Goal: Task Accomplishment & Management: Manage account settings

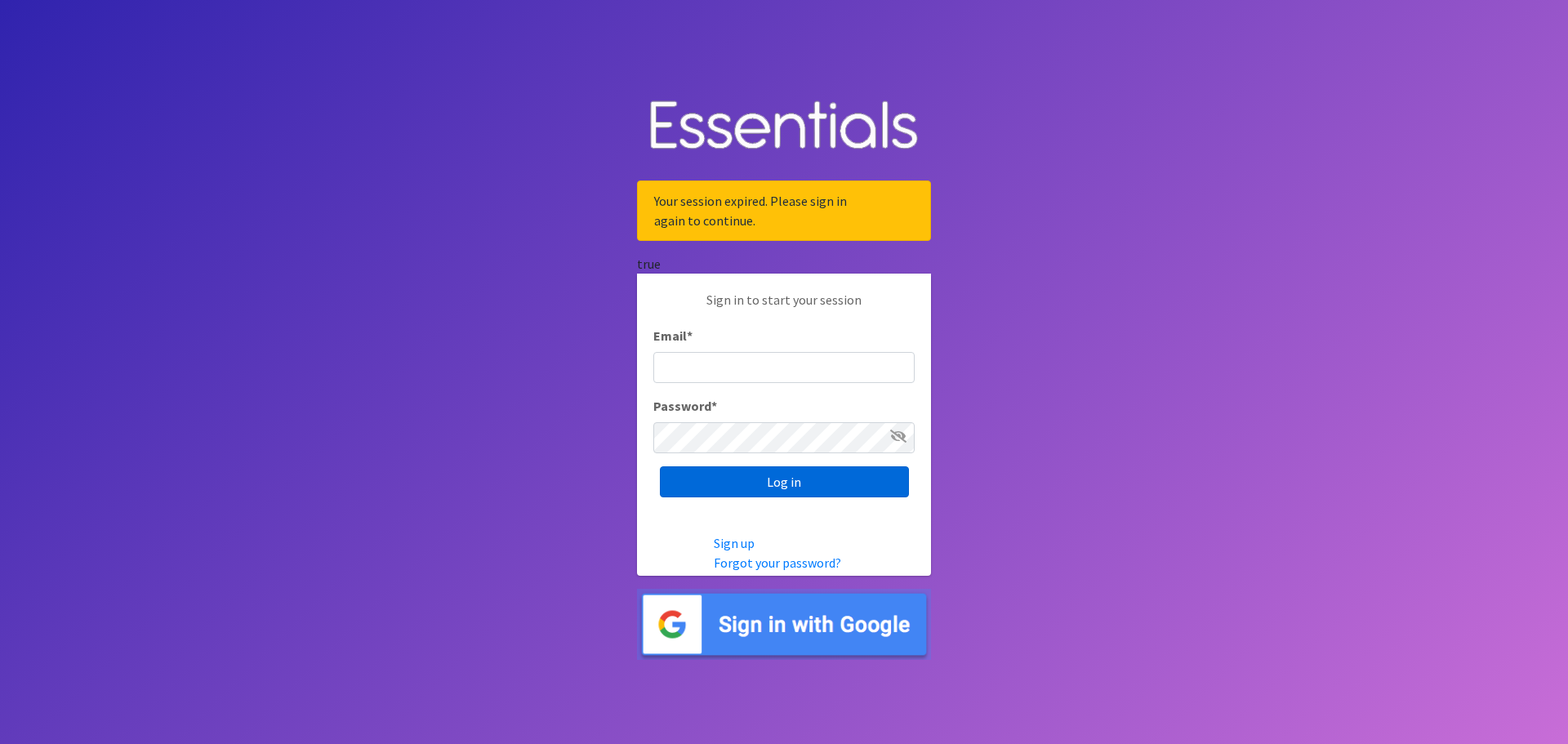
type input "[PERSON_NAME][EMAIL_ADDRESS][PERSON_NAME][DOMAIN_NAME]"
click at [823, 486] on input "Log in" at bounding box center [784, 482] width 249 height 31
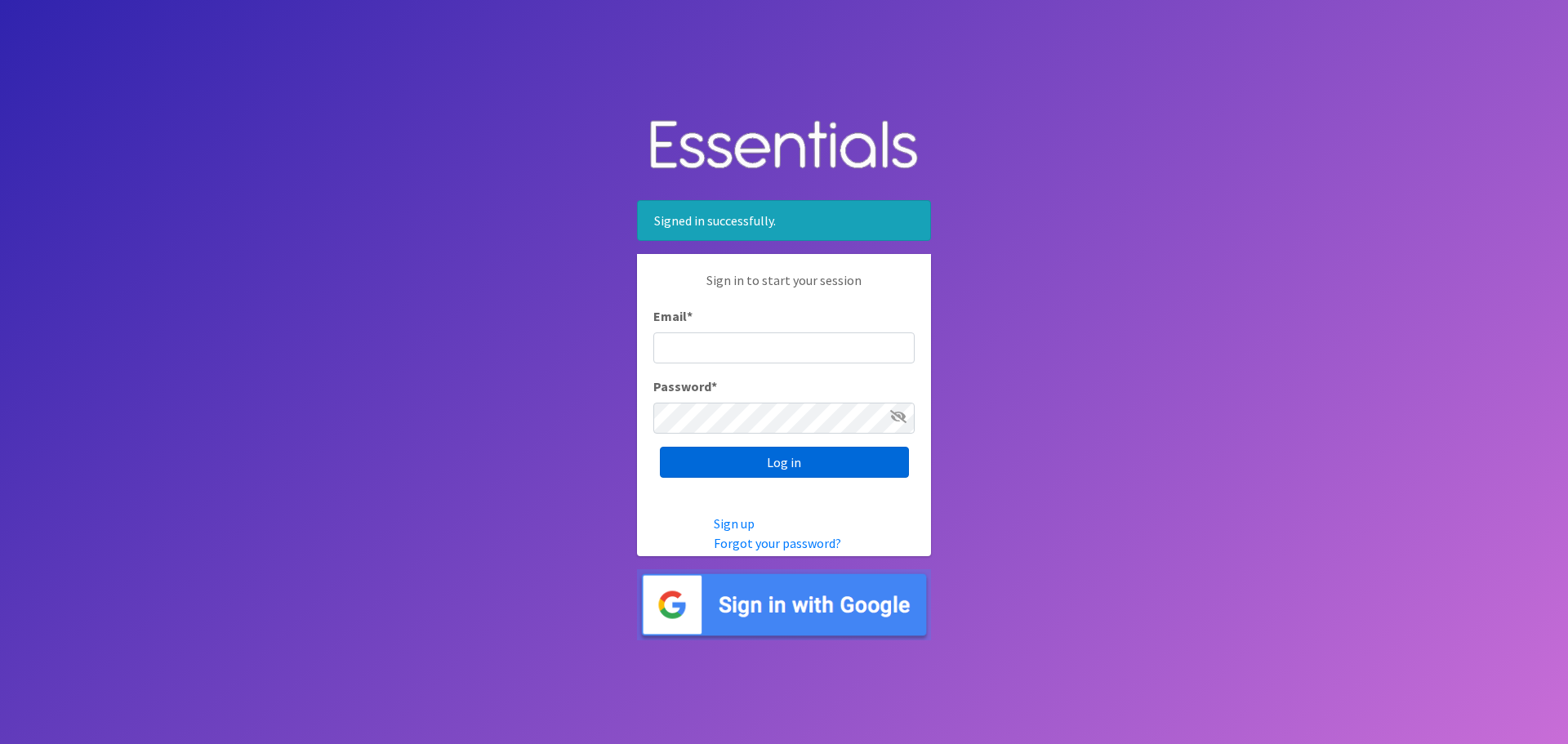
type input "[PERSON_NAME][EMAIL_ADDRESS][PERSON_NAME][DOMAIN_NAME]"
click at [788, 472] on input "Log in" at bounding box center [784, 462] width 249 height 31
